Goal: Transaction & Acquisition: Download file/media

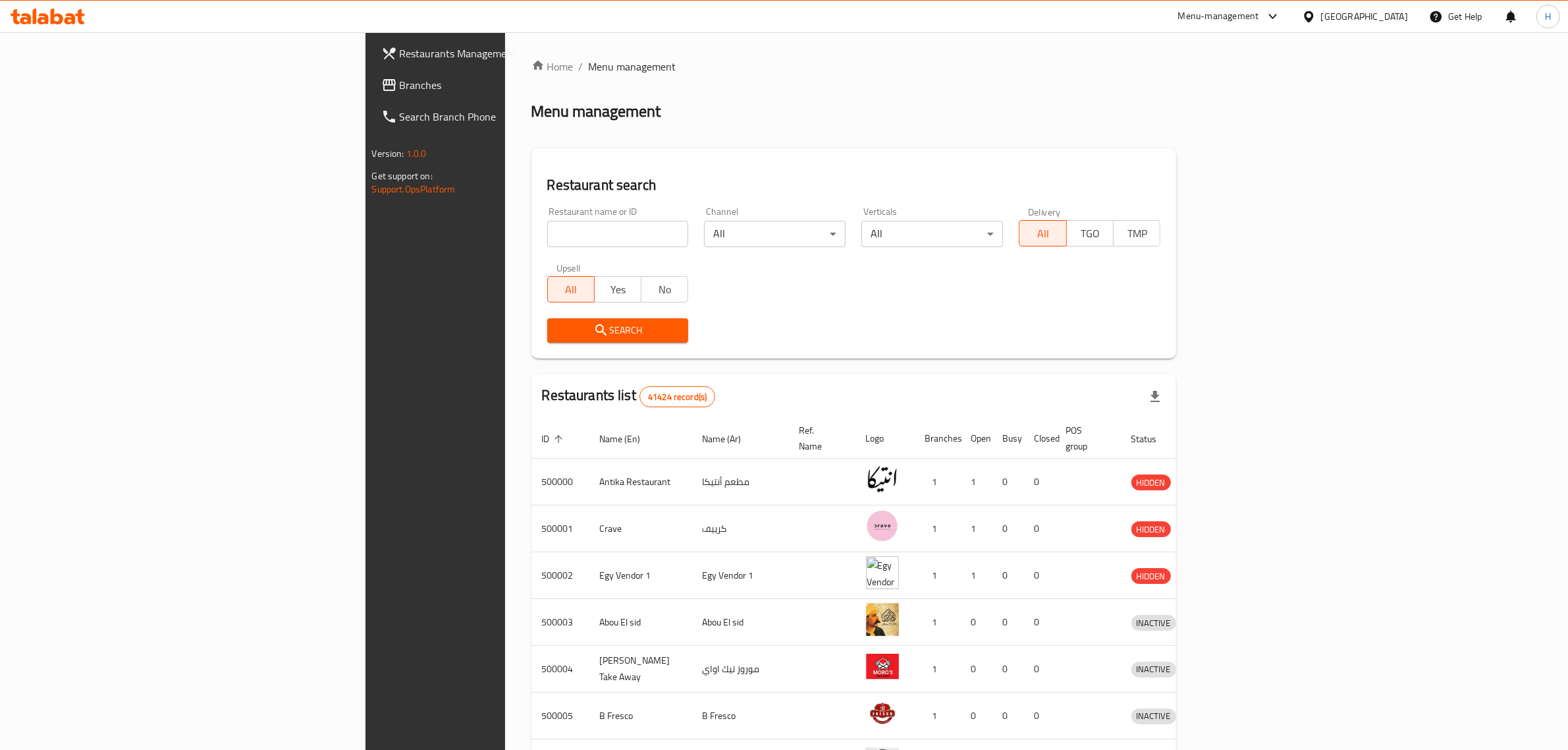
click at [400, 77] on span "Branches" at bounding box center [508, 85] width 217 height 16
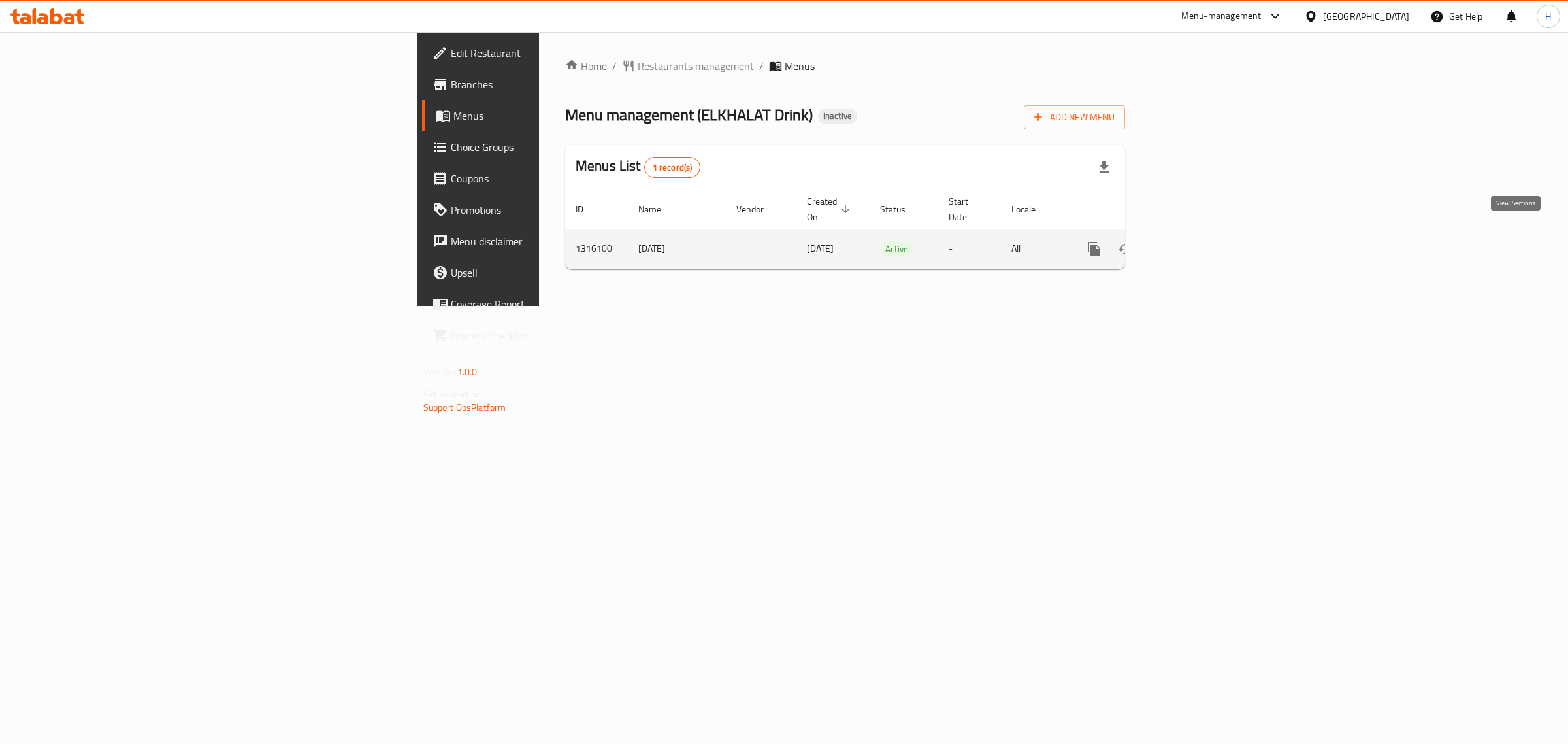
click at [1196, 242] on icon "enhanced table" at bounding box center [1188, 249] width 16 height 16
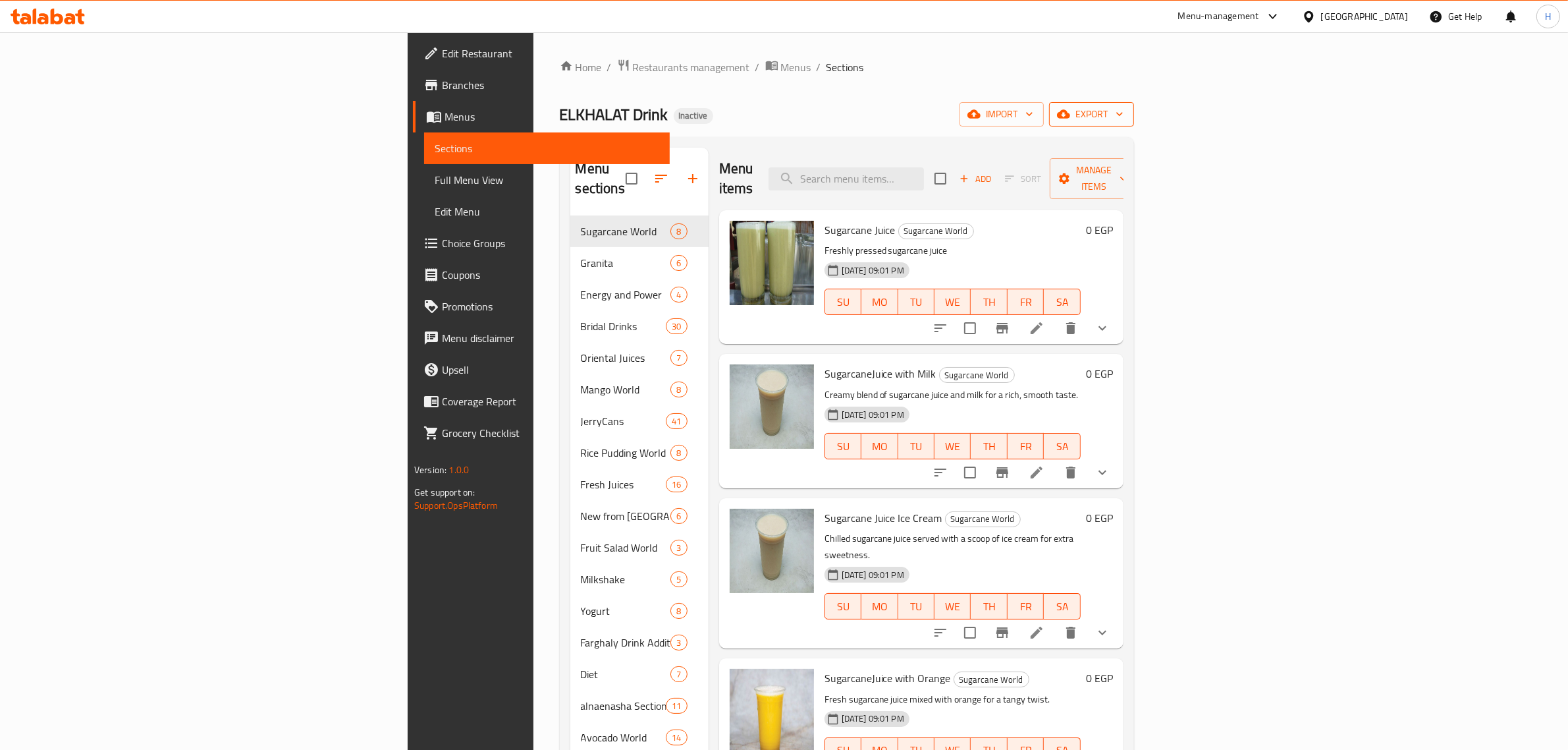
click at [1123, 116] on span "export" at bounding box center [1091, 115] width 64 height 17
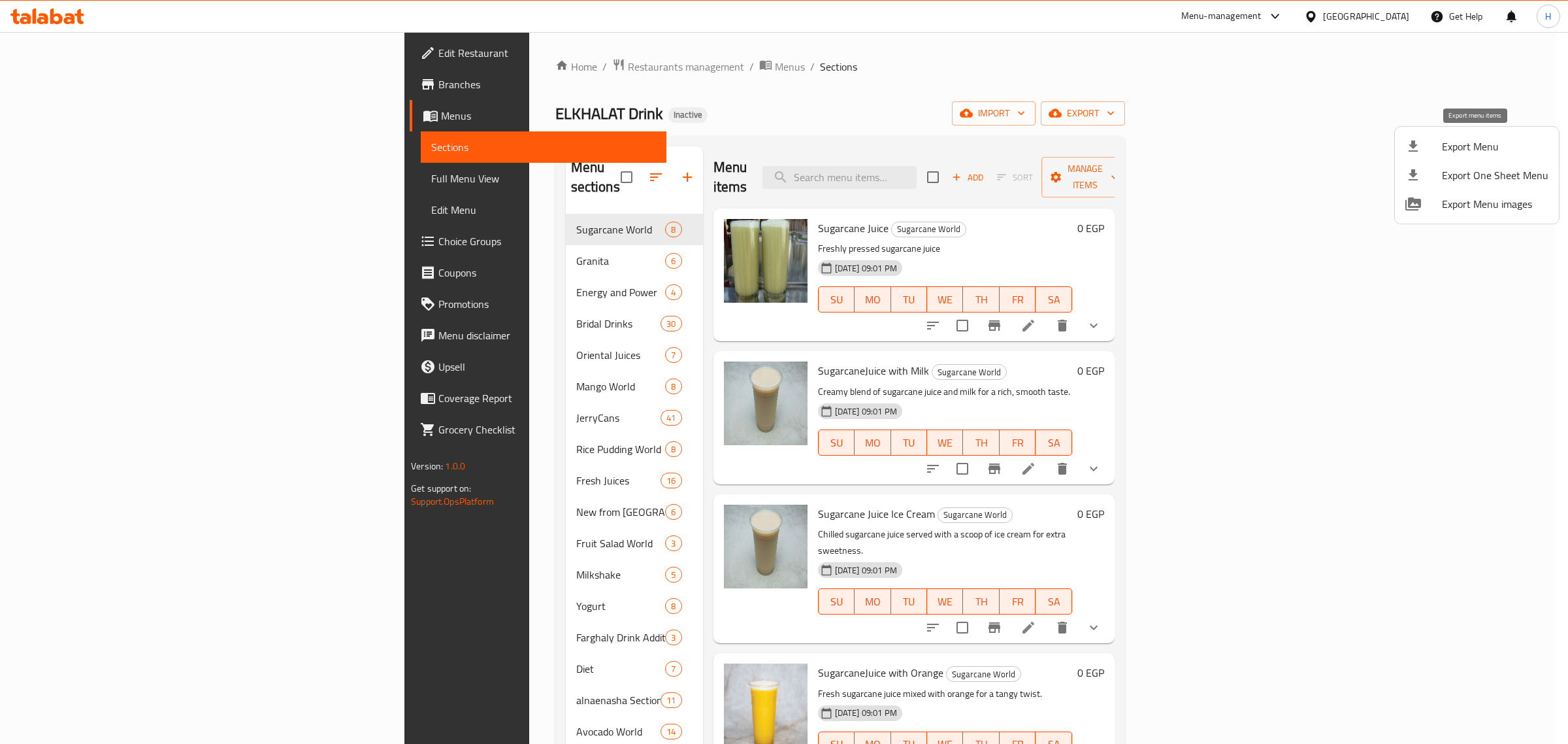
click at [1453, 145] on span "Export Menu" at bounding box center [1495, 146] width 106 height 16
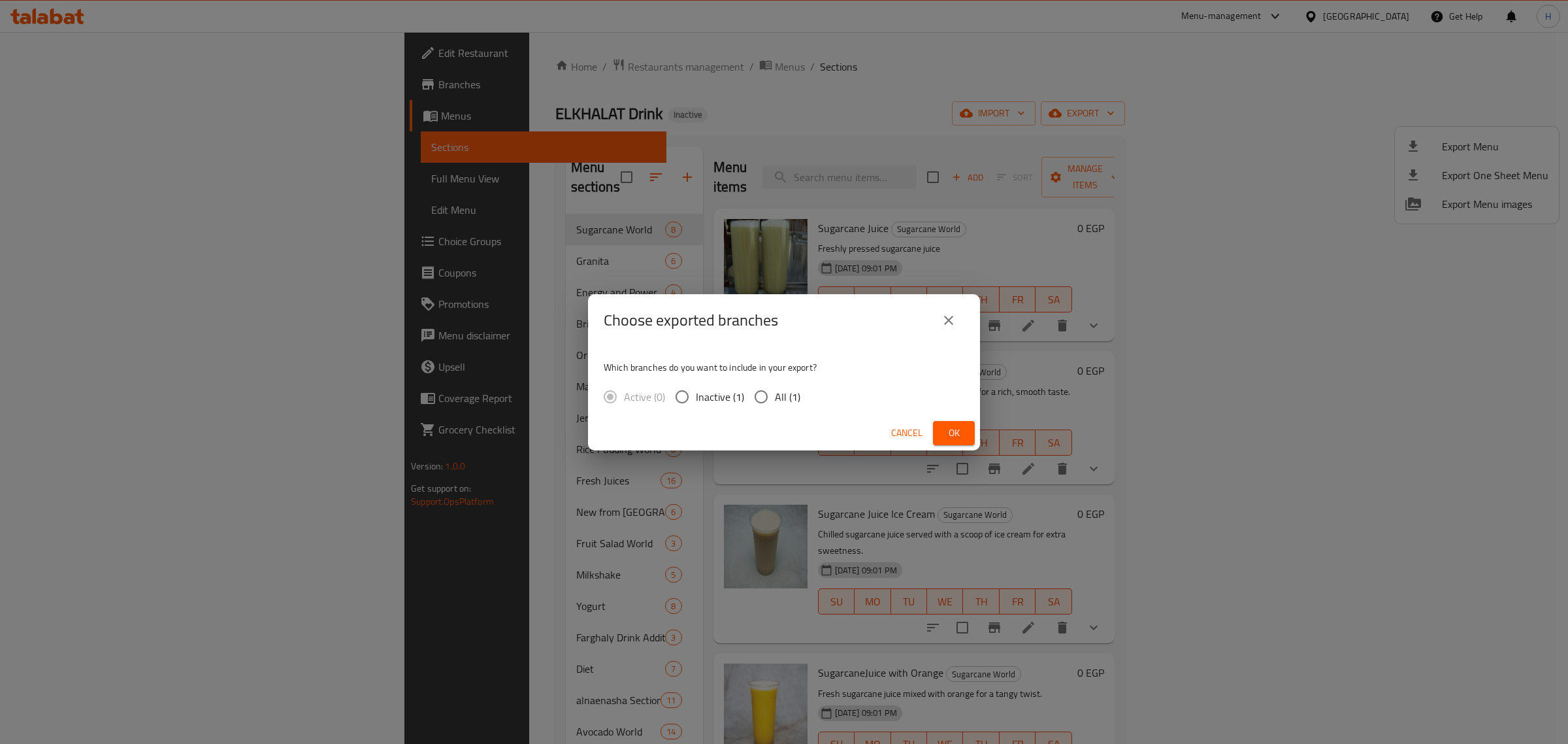
click at [755, 394] on input "All (1)" at bounding box center [760, 397] width 27 height 27
radio input "true"
click at [954, 428] on span "Ok" at bounding box center [953, 433] width 21 height 17
